Goal: Task Accomplishment & Management: Use online tool/utility

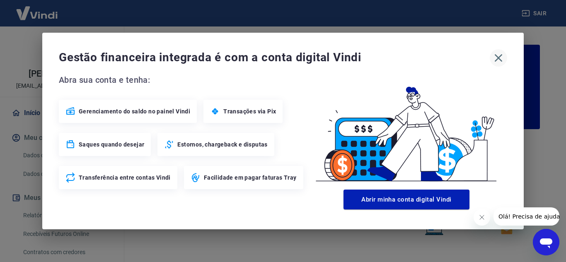
click at [501, 59] on icon "button" at bounding box center [497, 57] width 13 height 13
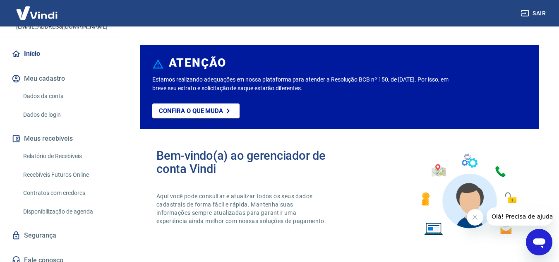
scroll to position [67, 0]
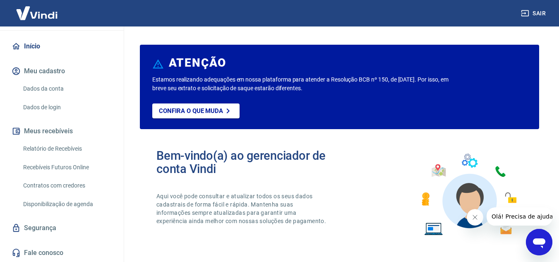
click at [55, 146] on link "Relatório de Recebíveis" at bounding box center [67, 148] width 94 height 17
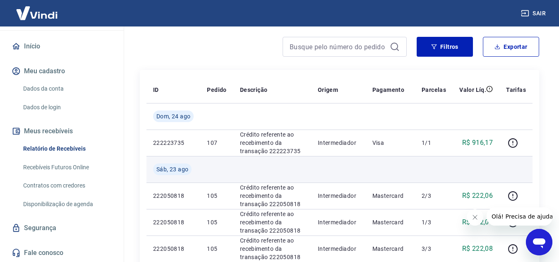
scroll to position [72, 0]
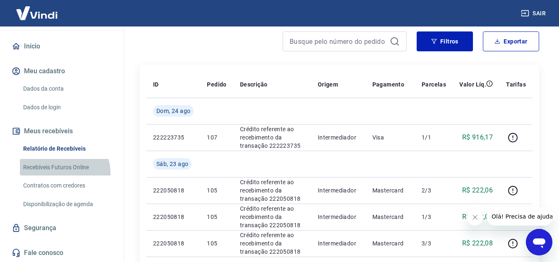
click at [64, 173] on link "Recebíveis Futuros Online" at bounding box center [67, 167] width 94 height 17
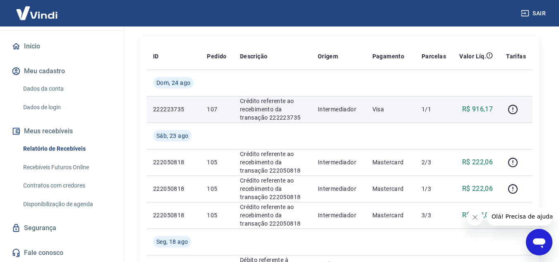
scroll to position [0, 0]
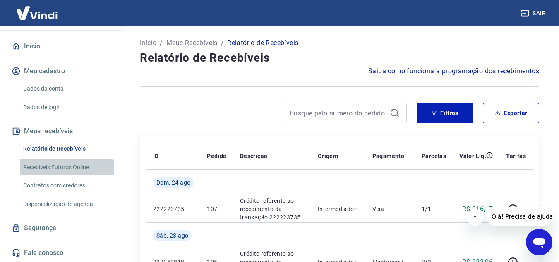
click at [72, 166] on link "Recebíveis Futuros Online" at bounding box center [67, 167] width 94 height 17
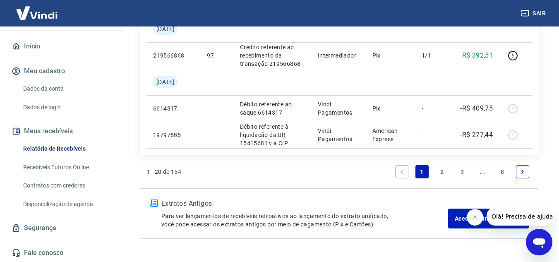
scroll to position [865, 0]
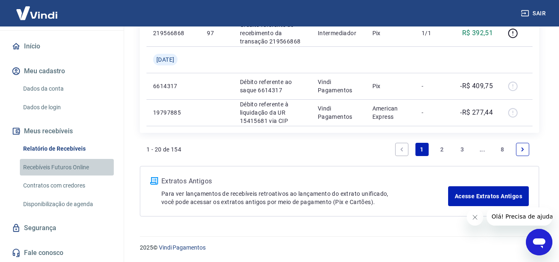
click at [67, 171] on link "Recebíveis Futuros Online" at bounding box center [67, 167] width 94 height 17
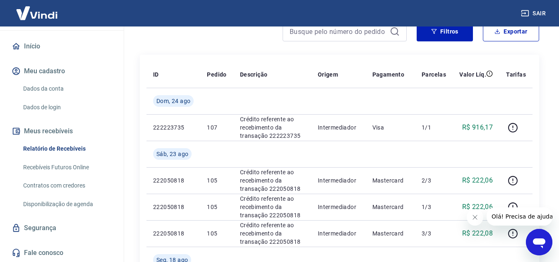
scroll to position [75, 0]
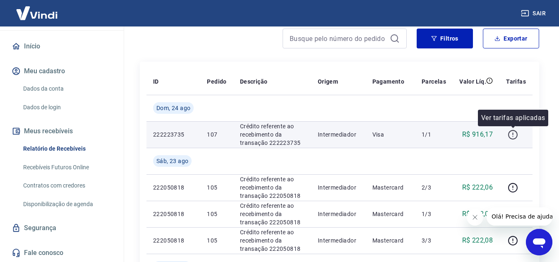
click at [515, 130] on icon "button" at bounding box center [513, 135] width 10 height 10
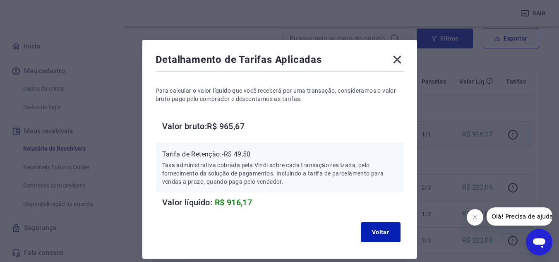
click at [399, 60] on icon at bounding box center [397, 59] width 13 height 13
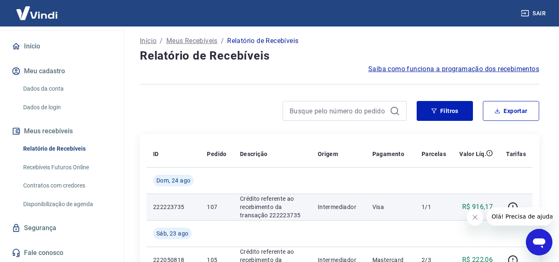
scroll to position [0, 0]
